Goal: Task Accomplishment & Management: Manage account settings

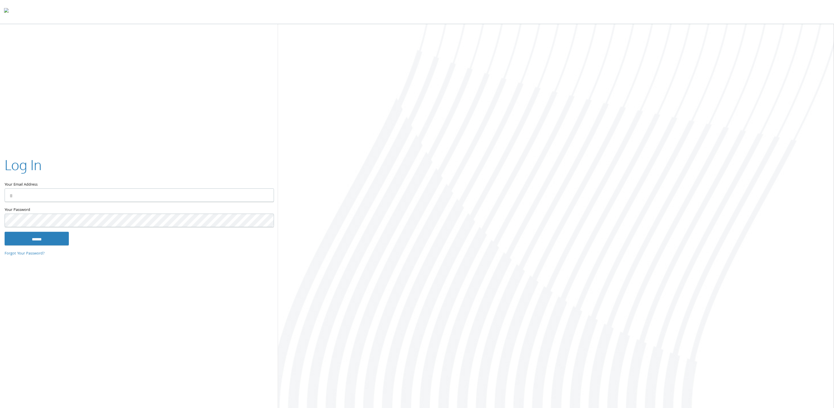
click at [81, 190] on input "Your Email Address" at bounding box center [139, 195] width 269 height 13
type input "**********"
click at [5, 232] on input "******" at bounding box center [37, 239] width 64 height 14
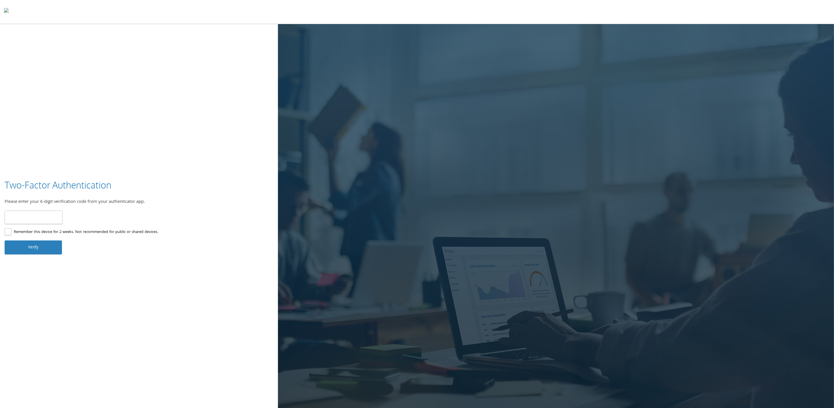
type input "******"
